Goal: Task Accomplishment & Management: Use online tool/utility

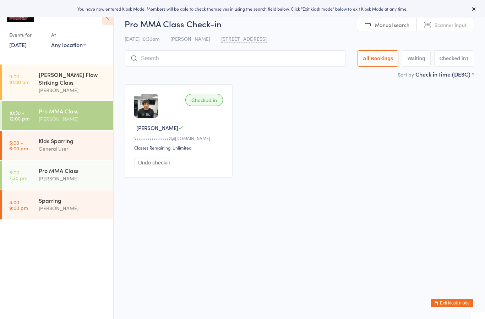
click at [181, 66] on input "search" at bounding box center [235, 58] width 221 height 16
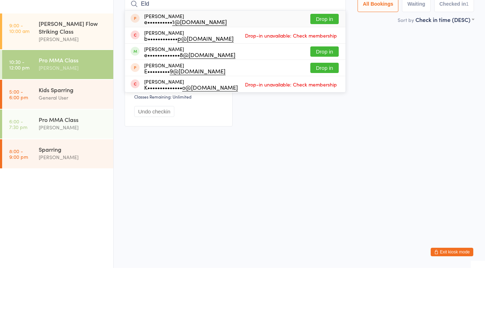
type input "Eld"
click at [323, 98] on button "Drop in" at bounding box center [324, 103] width 28 height 10
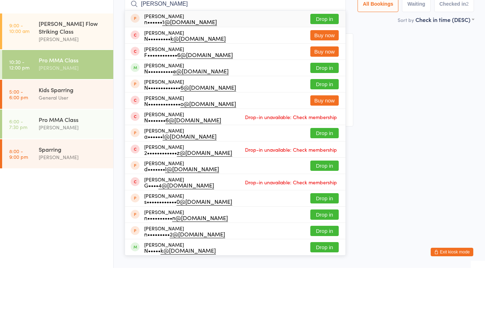
type input "Nick"
click at [240, 111] on div "Nick Aguirre N•••••••••• e@yahoo.com Drop in" at bounding box center [235, 119] width 220 height 16
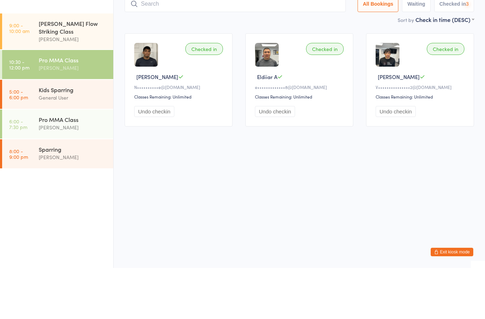
click at [274, 47] on input "search" at bounding box center [235, 55] width 221 height 16
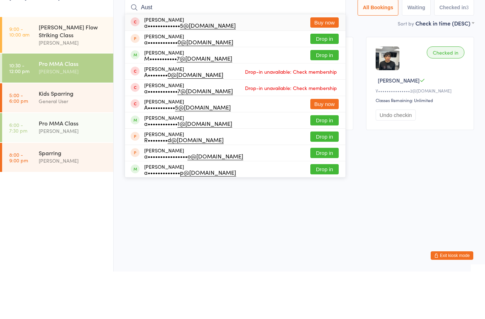
type input "Aust"
click at [324, 163] on button "Drop in" at bounding box center [324, 168] width 28 height 10
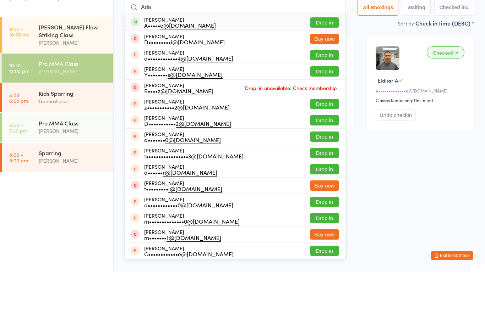
type input "Ada"
click at [325, 65] on button "Drop in" at bounding box center [324, 70] width 28 height 10
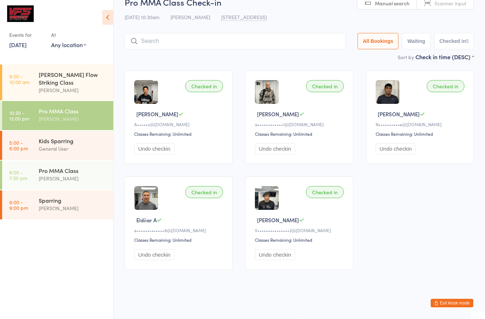
click at [316, 38] on input "search" at bounding box center [235, 41] width 221 height 16
type input "Khet"
click at [323, 51] on button "Drop in" at bounding box center [324, 56] width 28 height 10
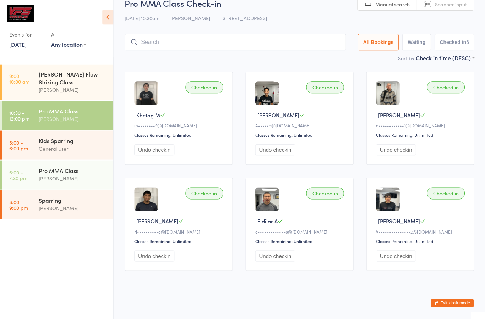
scroll to position [2, 0]
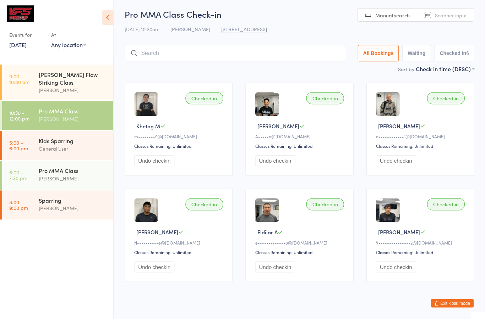
click at [445, 303] on button "Exit kiosk mode" at bounding box center [451, 303] width 43 height 9
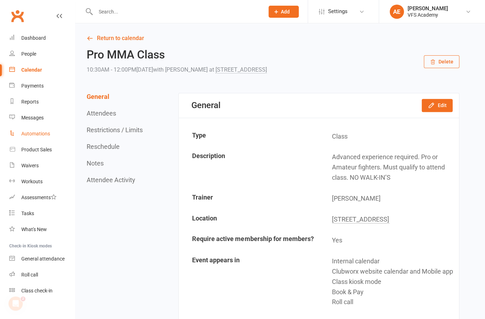
click at [31, 134] on div "Automations" at bounding box center [35, 134] width 29 height 6
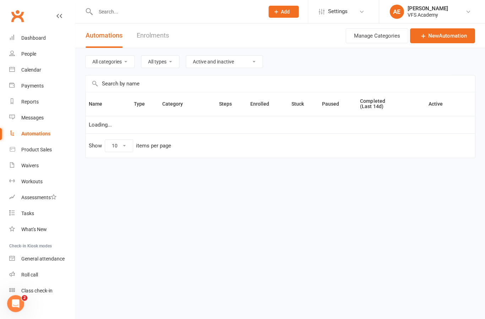
select select "100"
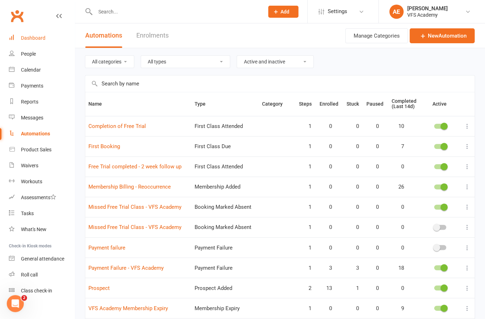
click at [28, 42] on link "Dashboard" at bounding box center [42, 38] width 66 height 16
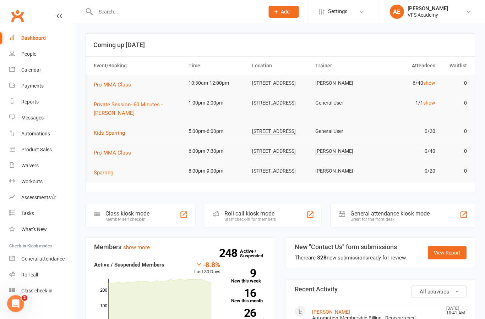
click at [125, 217] on div "Class kiosk mode" at bounding box center [127, 213] width 44 height 7
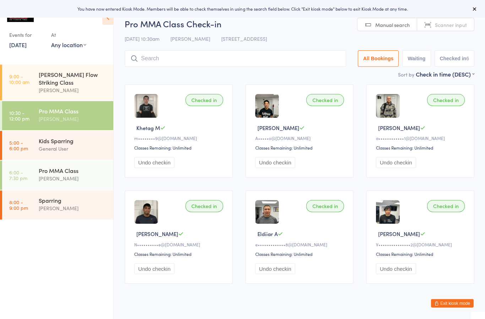
click at [319, 67] on input "search" at bounding box center [235, 58] width 221 height 16
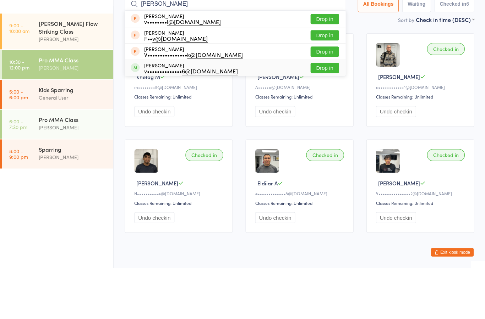
type input "[PERSON_NAME]"
click at [223, 111] on div "[PERSON_NAME] v•••••••••••••• 6@[DOMAIN_NAME] Drop in" at bounding box center [235, 119] width 220 height 16
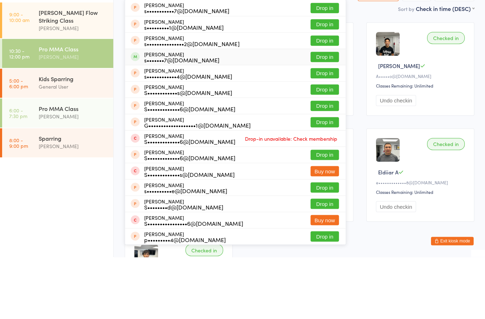
type input "[PERSON_NAME]"
click at [284, 111] on div "[PERSON_NAME] s•••••••7@[DOMAIN_NAME] Drop in" at bounding box center [235, 119] width 220 height 16
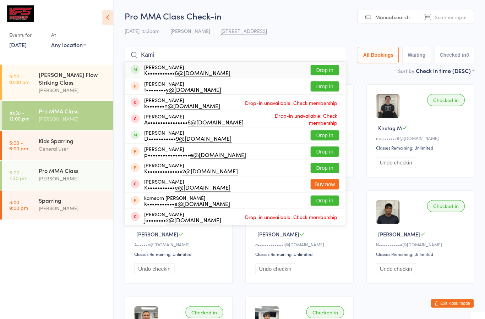
type input "Kami"
click at [258, 73] on div "[PERSON_NAME] K••••••••••• 6@[DOMAIN_NAME] Drop in" at bounding box center [235, 70] width 220 height 16
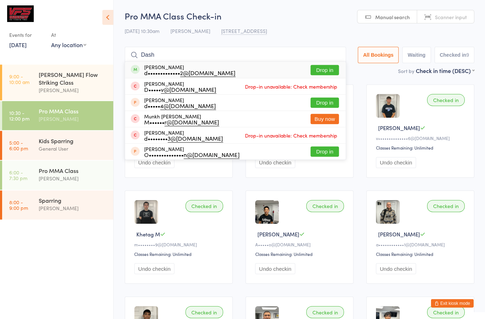
type input "Dash"
click at [321, 74] on button "Drop in" at bounding box center [324, 70] width 28 height 10
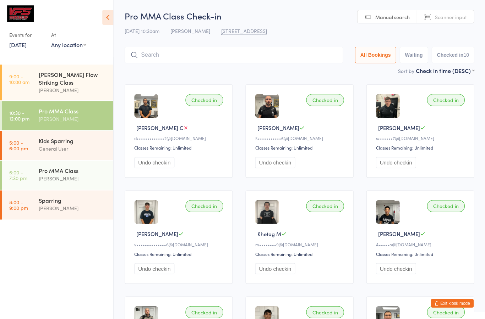
click at [309, 59] on input "search" at bounding box center [234, 55] width 218 height 16
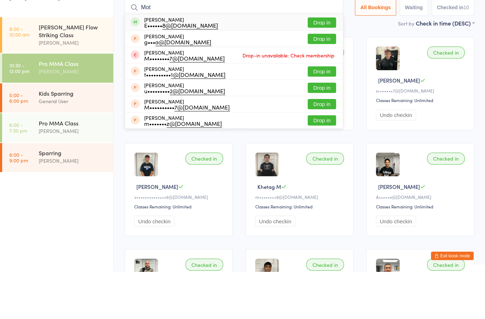
type input "Mot"
click at [245, 62] on div "[PERSON_NAME] E•••••• 8@[DOMAIN_NAME] Drop in" at bounding box center [233, 70] width 217 height 16
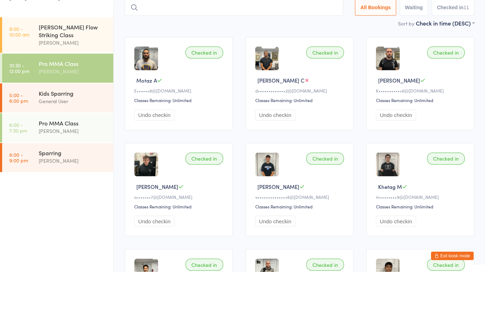
type input "T"
